Goal: Navigation & Orientation: Find specific page/section

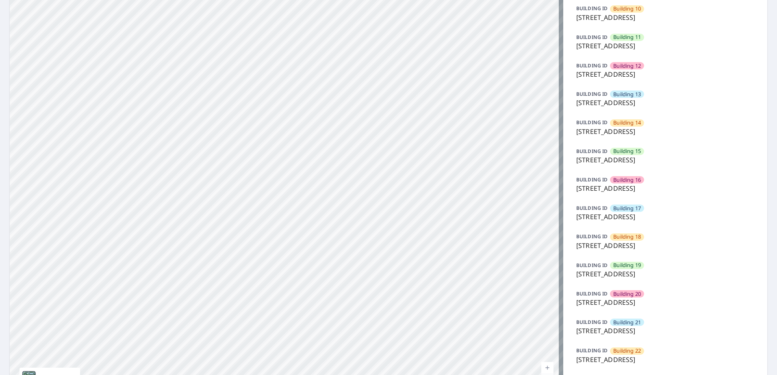
scroll to position [366, 0]
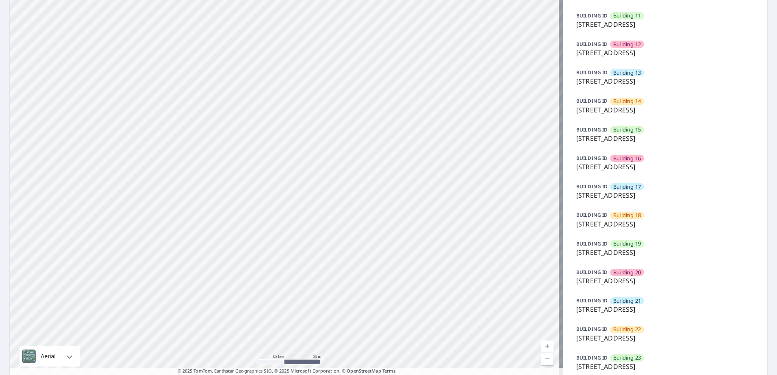
click at [627, 332] on span "Building 22" at bounding box center [627, 330] width 28 height 8
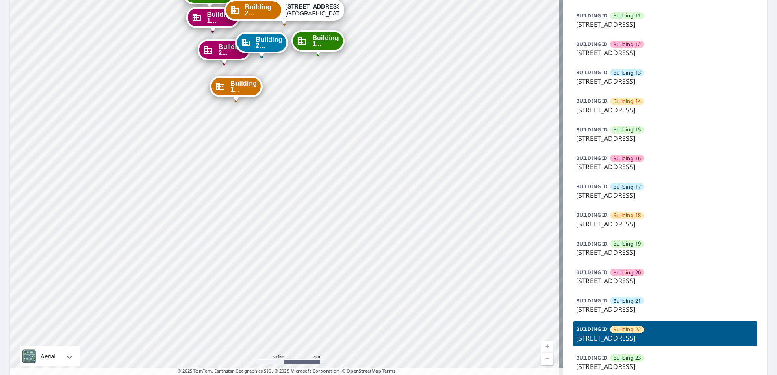
click at [325, 188] on div "Building [GEOGRAPHIC_DATA][STREET_ADDRESS] [GEOGRAPHIC_DATA][STREET_ADDRESS] [G…" at bounding box center [286, 26] width 553 height 711
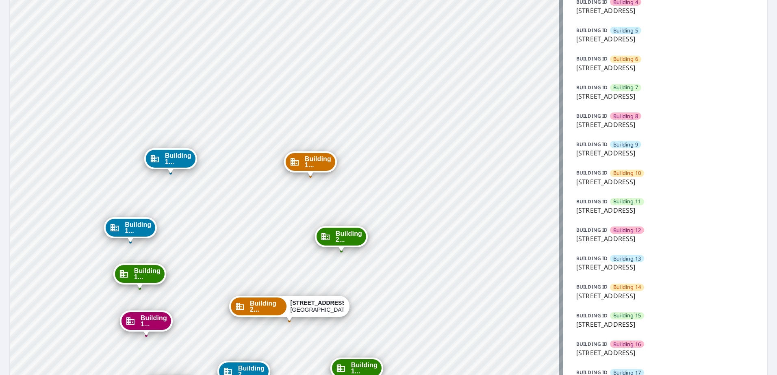
scroll to position [122, 0]
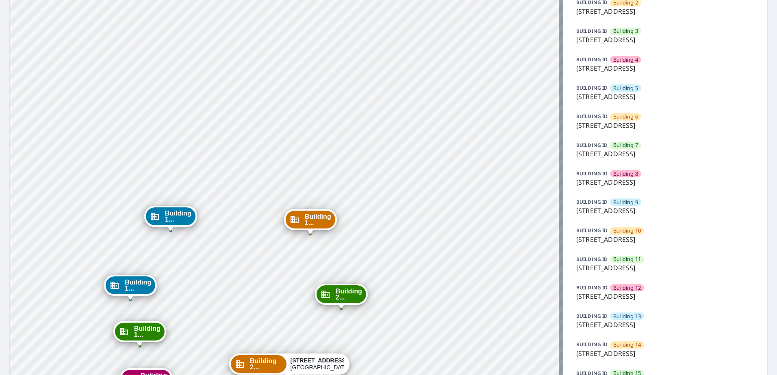
click at [636, 90] on div "Building 5" at bounding box center [625, 87] width 31 height 7
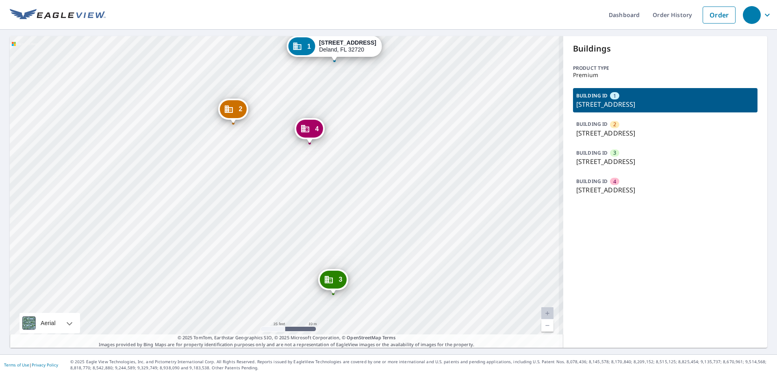
drag, startPoint x: 302, startPoint y: 208, endPoint x: 325, endPoint y: 253, distance: 49.8
click at [302, 199] on div "2 [STREET_ADDRESS] 3 [STREET_ADDRESS] 4 [STREET_ADDRESS] 1 [STREET_ADDRESS]" at bounding box center [286, 192] width 553 height 312
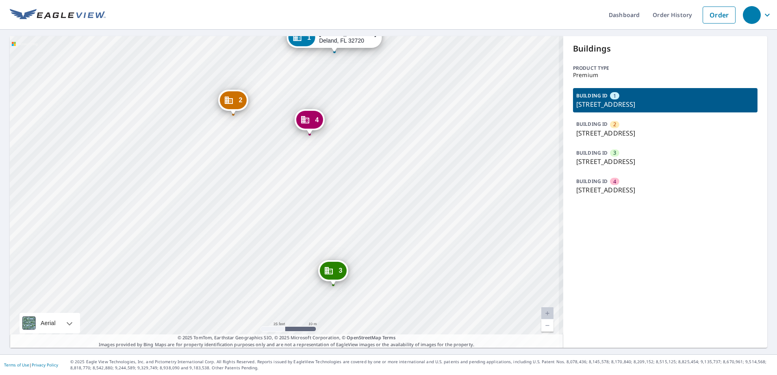
click at [330, 220] on div "2 [STREET_ADDRESS] 3 [STREET_ADDRESS] 4 [STREET_ADDRESS] 1 [STREET_ADDRESS]" at bounding box center [286, 192] width 553 height 312
